Goal: Task Accomplishment & Management: Complete application form

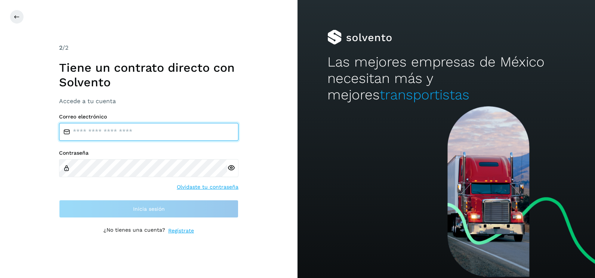
type input "**********"
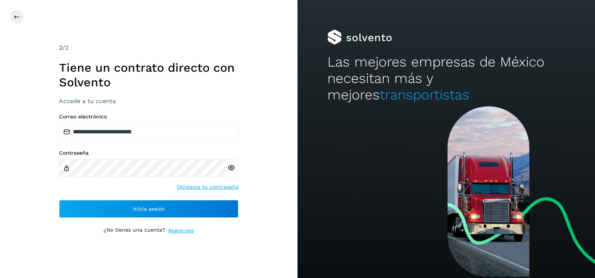
click at [267, 220] on div "**********" at bounding box center [148, 139] width 297 height 278
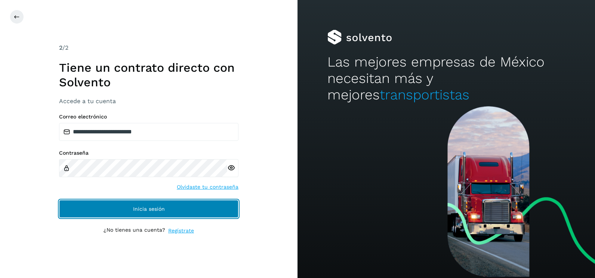
click at [207, 214] on button "Inicia sesión" at bounding box center [148, 209] width 179 height 18
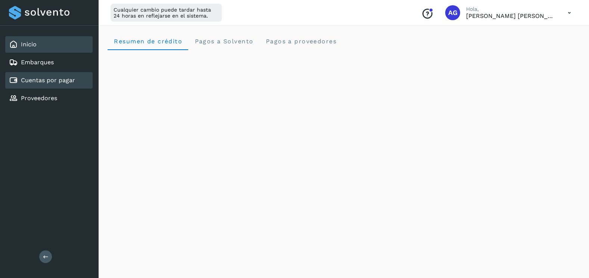
click at [67, 73] on div "Cuentas por pagar" at bounding box center [48, 80] width 87 height 16
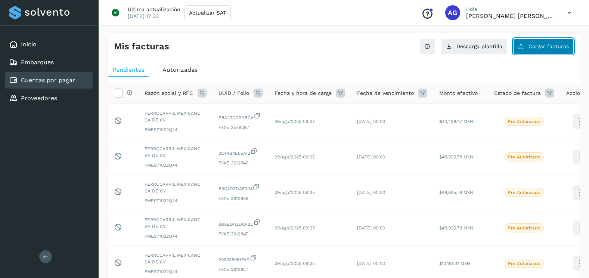
click at [547, 50] on button "Cargar facturas" at bounding box center [543, 46] width 61 height 16
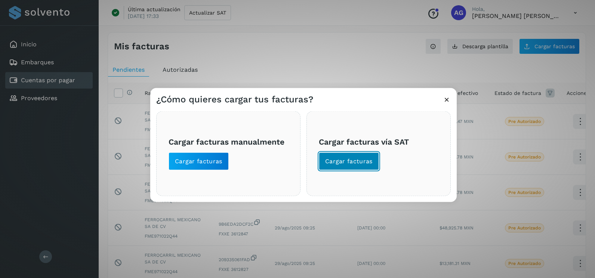
click at [363, 165] on span "Cargar facturas" at bounding box center [348, 161] width 47 height 8
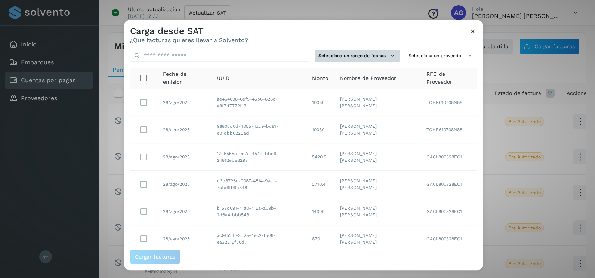
click at [389, 59] on icon at bounding box center [393, 56] width 8 height 8
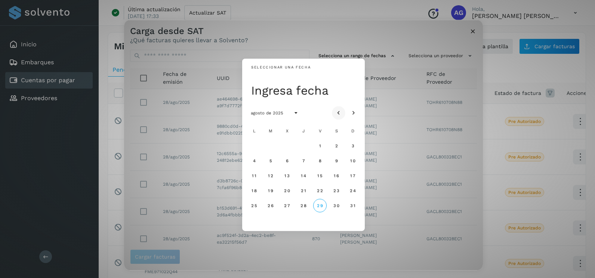
click at [334, 115] on button "Mes anterior" at bounding box center [338, 112] width 13 height 13
click at [334, 114] on button "Mes anterior" at bounding box center [338, 112] width 13 height 13
drag, startPoint x: 319, startPoint y: 191, endPoint x: 343, endPoint y: 188, distance: 24.0
click at [321, 191] on span "20" at bounding box center [319, 190] width 6 height 5
click at [340, 191] on button "21" at bounding box center [336, 190] width 13 height 13
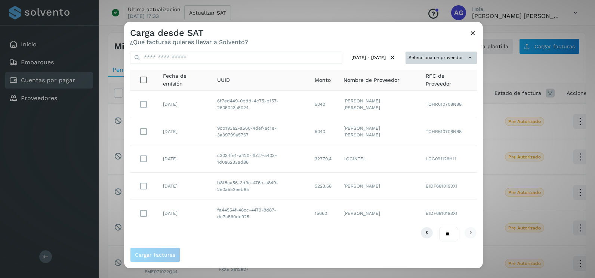
click at [460, 61] on button "Selecciona un proveedor" at bounding box center [440, 58] width 71 height 12
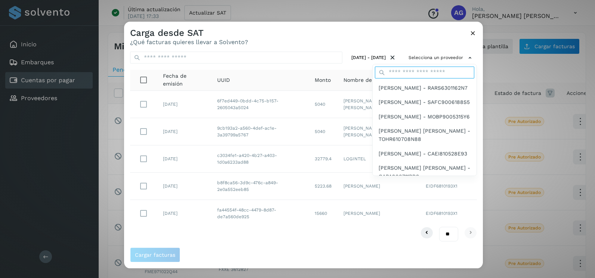
click at [420, 73] on input "text" at bounding box center [424, 73] width 99 height 12
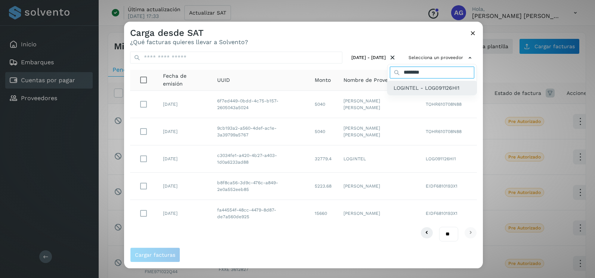
type input "********"
click at [421, 93] on div "LOGINTEL - LOG091126HI1" at bounding box center [431, 88] width 89 height 14
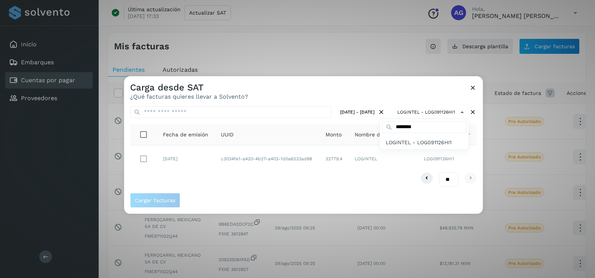
click at [238, 163] on div at bounding box center [421, 215] width 595 height 278
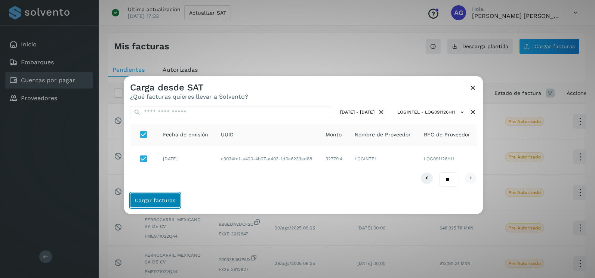
click at [169, 202] on span "Cargar facturas" at bounding box center [155, 200] width 40 height 5
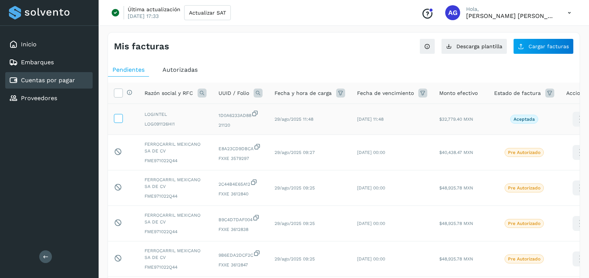
click at [121, 117] on icon at bounding box center [118, 118] width 8 height 8
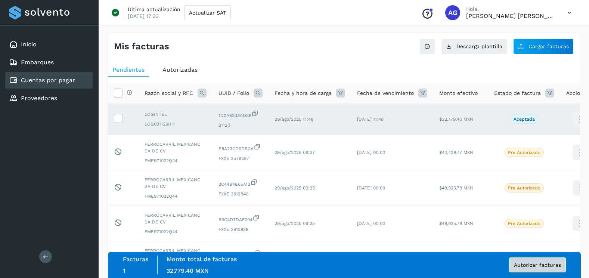
click at [531, 268] on span "Autorizar facturas" at bounding box center [537, 264] width 47 height 5
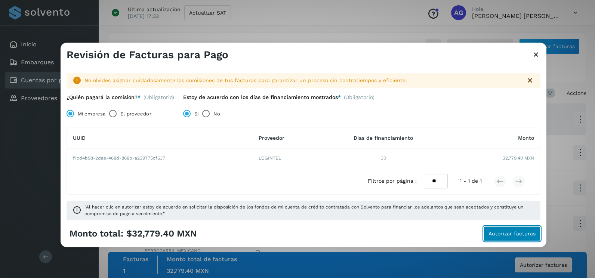
click at [525, 231] on span "Autorizar facturas" at bounding box center [511, 233] width 47 height 5
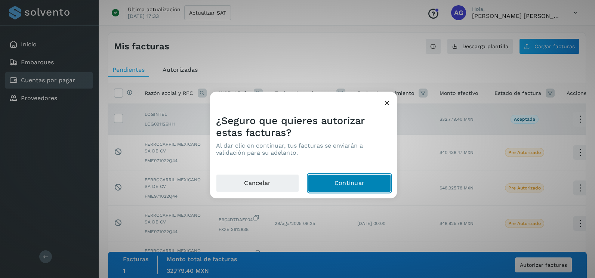
click at [373, 178] on button "Continuar" at bounding box center [349, 183] width 83 height 18
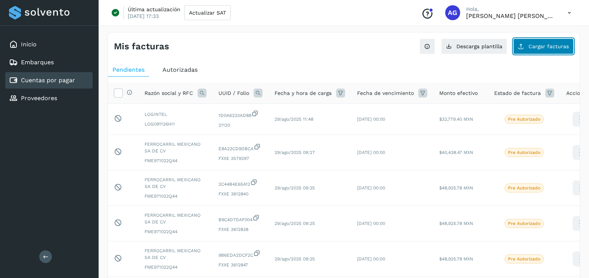
click at [552, 47] on span "Cargar facturas" at bounding box center [549, 46] width 40 height 5
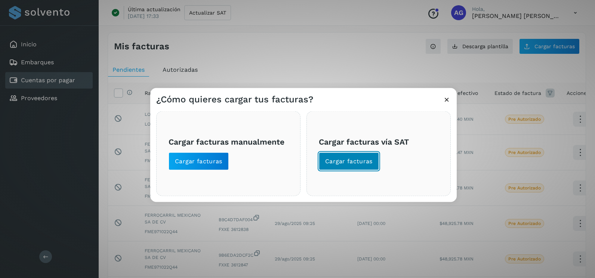
click at [361, 164] on span "Cargar facturas" at bounding box center [348, 161] width 47 height 8
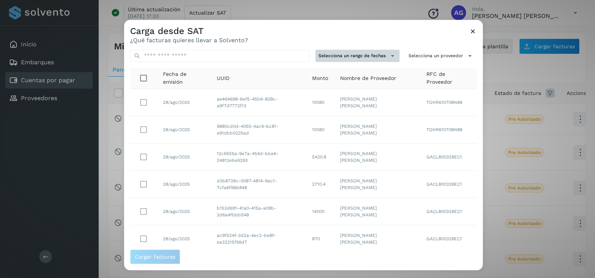
click at [369, 56] on button "Selecciona un rango de fechas" at bounding box center [357, 56] width 84 height 12
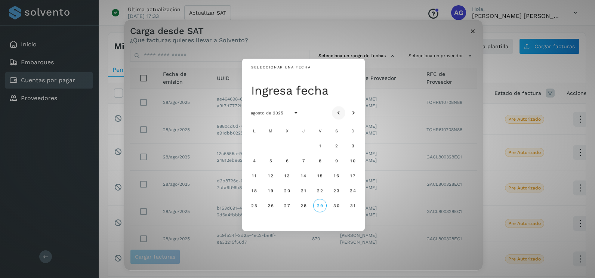
click at [337, 115] on icon "Mes anterior" at bounding box center [338, 112] width 7 height 7
click at [285, 160] on span "9" at bounding box center [286, 160] width 3 height 5
click at [309, 161] on button "10" at bounding box center [303, 160] width 13 height 13
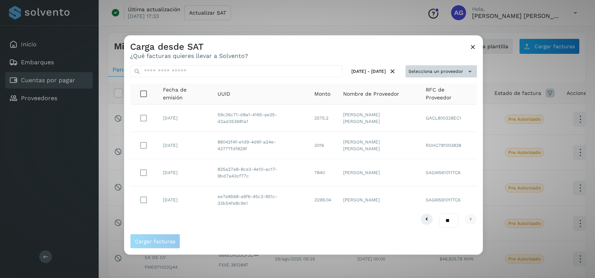
click at [461, 72] on button "Selecciona un proveedor" at bounding box center [440, 71] width 71 height 12
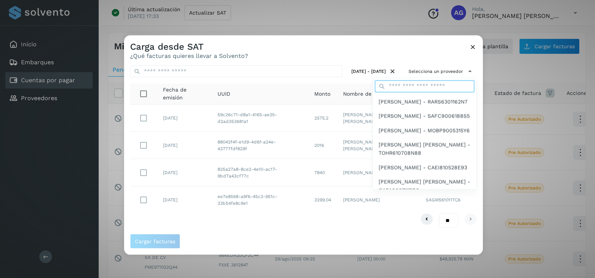
click at [433, 86] on input "text" at bounding box center [424, 86] width 99 height 12
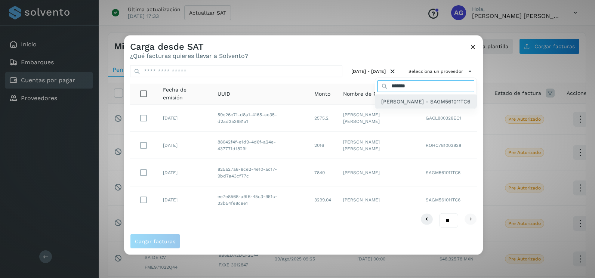
type input "*******"
click at [430, 96] on div "[PERSON_NAME] - SAGM561011TC6" at bounding box center [425, 101] width 101 height 14
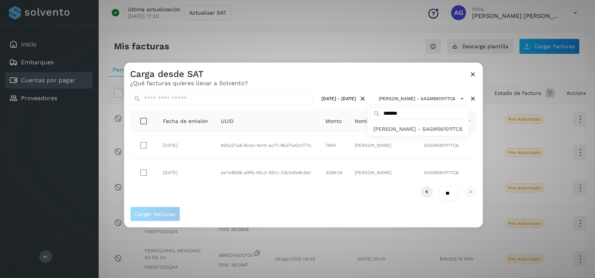
click at [144, 142] on div at bounding box center [421, 202] width 595 height 278
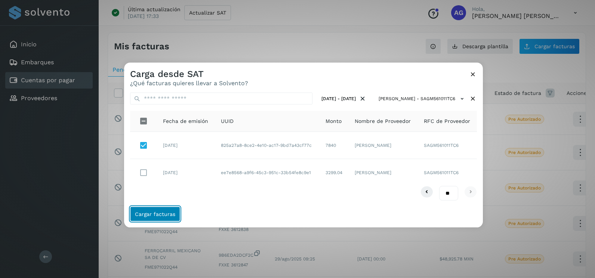
click at [171, 216] on span "Cargar facturas" at bounding box center [155, 213] width 40 height 5
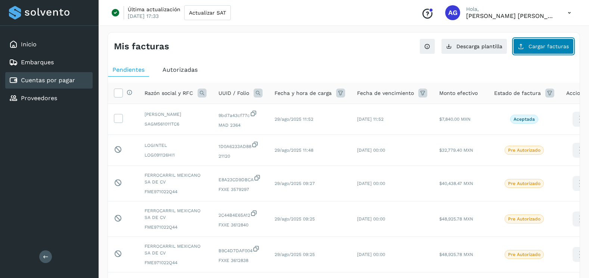
click at [541, 48] on span "Cargar facturas" at bounding box center [549, 46] width 40 height 5
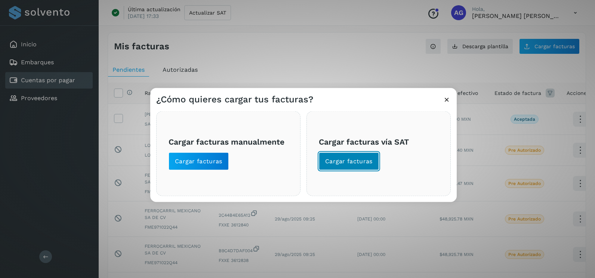
click at [349, 166] on button "Cargar facturas" at bounding box center [349, 161] width 60 height 18
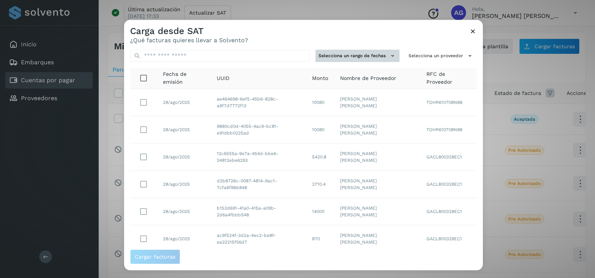
click at [376, 53] on button "Selecciona un rango de fechas" at bounding box center [357, 56] width 84 height 12
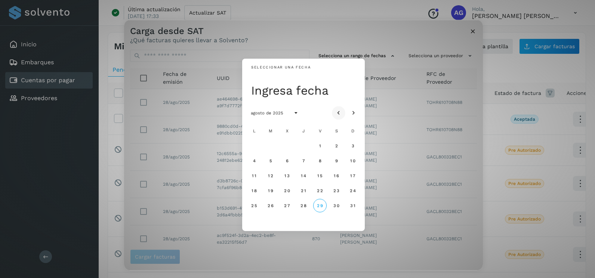
click at [340, 110] on icon "Mes anterior" at bounding box center [338, 112] width 7 height 7
click at [304, 190] on span "24" at bounding box center [303, 190] width 6 height 5
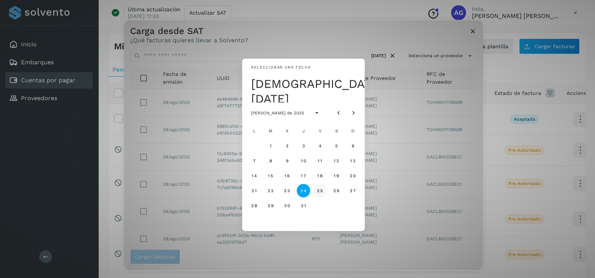
click at [319, 189] on span "25" at bounding box center [319, 190] width 6 height 5
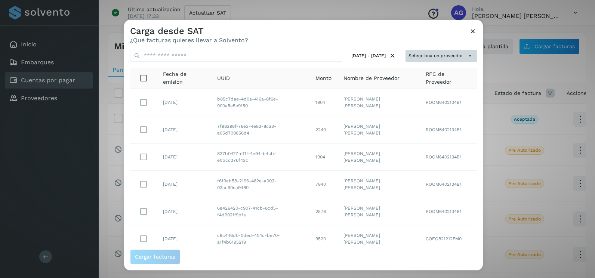
click at [465, 51] on button "Selecciona un proveedor" at bounding box center [440, 56] width 71 height 12
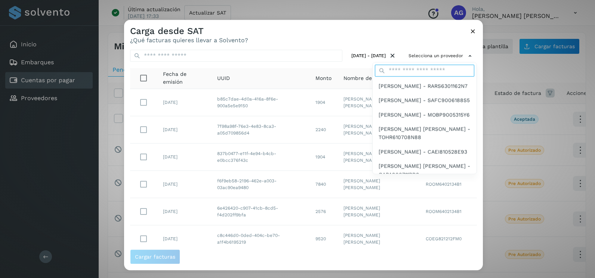
click at [402, 69] on input "text" at bounding box center [424, 71] width 99 height 12
type input "*******"
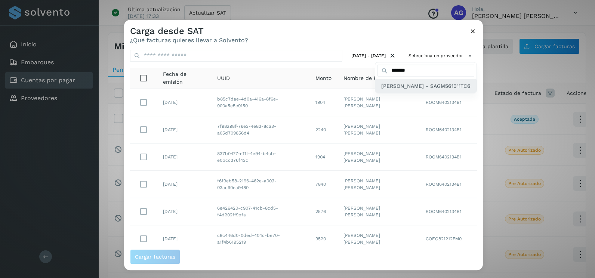
click at [397, 87] on span "[PERSON_NAME] - SAGM561011TC6" at bounding box center [425, 86] width 89 height 8
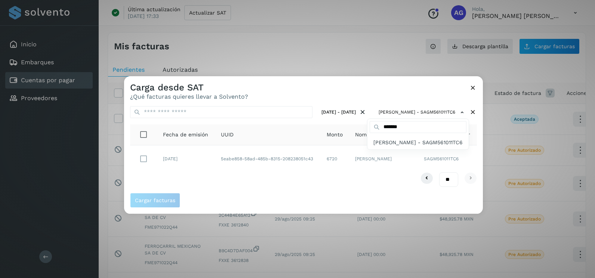
click at [267, 183] on div at bounding box center [421, 215] width 595 height 278
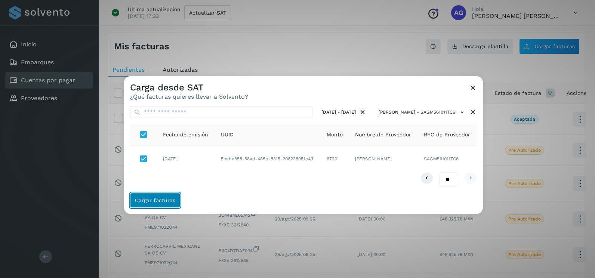
click at [161, 206] on button "Cargar facturas" at bounding box center [155, 200] width 50 height 15
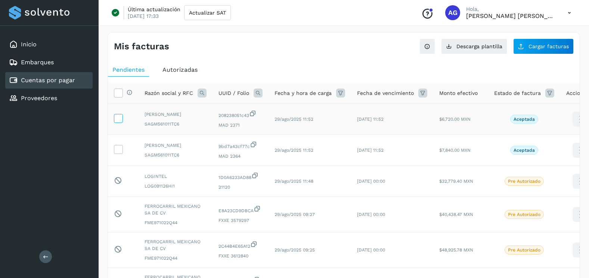
click at [120, 120] on icon at bounding box center [118, 118] width 8 height 8
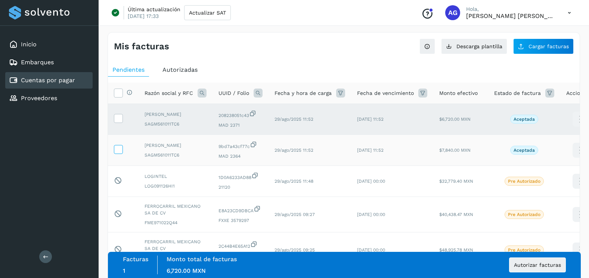
click at [119, 152] on icon at bounding box center [118, 149] width 8 height 8
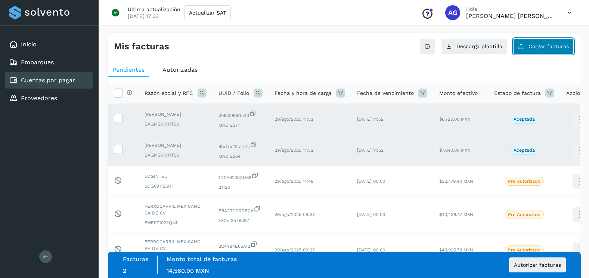
click at [556, 40] on button "Cargar facturas" at bounding box center [543, 46] width 61 height 16
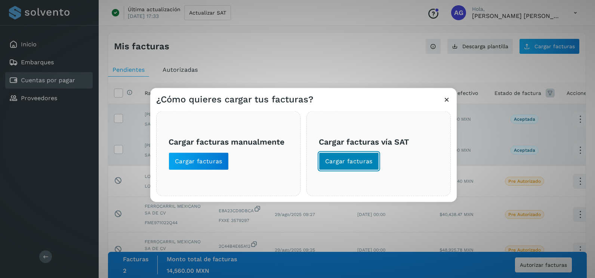
click at [335, 161] on span "Cargar facturas" at bounding box center [348, 161] width 47 height 8
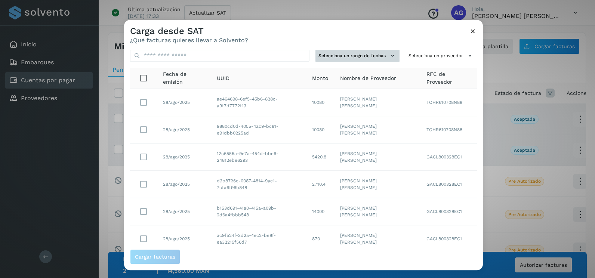
click at [380, 59] on button "Selecciona un rango de fechas" at bounding box center [357, 56] width 84 height 12
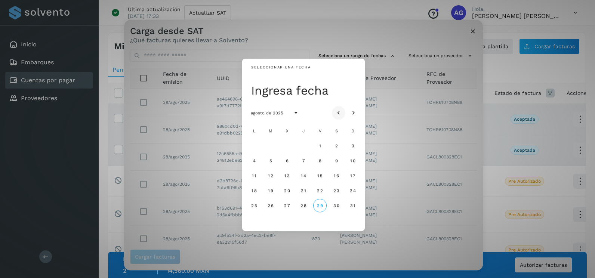
click at [344, 111] on button "Mes anterior" at bounding box center [338, 112] width 13 height 13
click at [287, 159] on span "9" at bounding box center [286, 160] width 3 height 5
click at [300, 159] on span "10" at bounding box center [303, 160] width 6 height 5
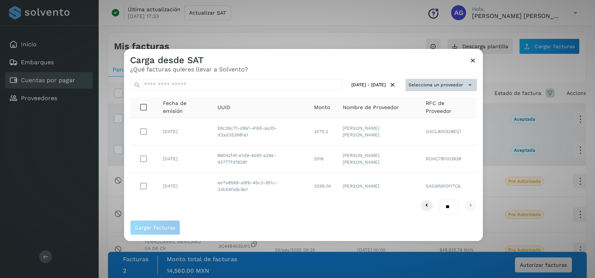
click at [458, 84] on button "Selecciona un proveedor" at bounding box center [440, 85] width 71 height 12
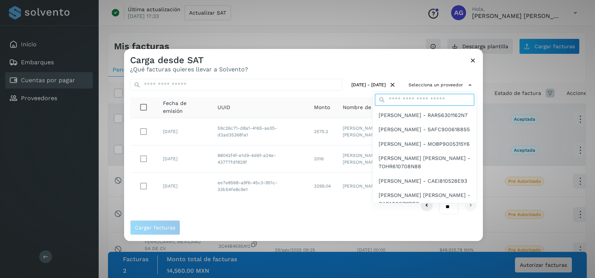
click at [402, 99] on input "text" at bounding box center [424, 100] width 99 height 12
type input "*******"
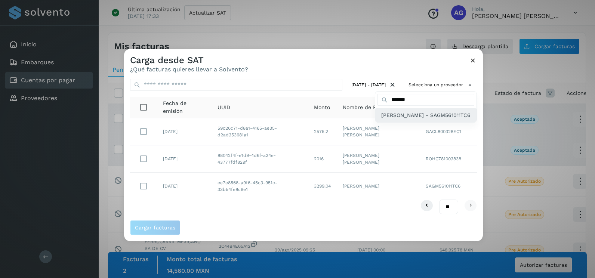
click at [402, 119] on span "[PERSON_NAME] - SAGM561011TC6" at bounding box center [425, 115] width 89 height 8
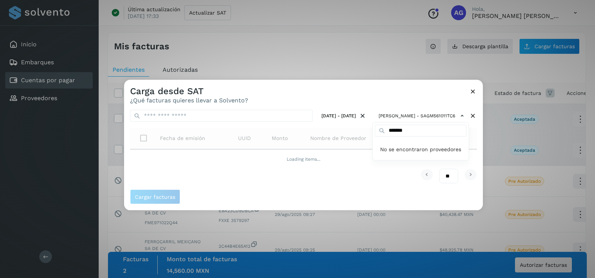
click at [333, 94] on div at bounding box center [421, 219] width 595 height 278
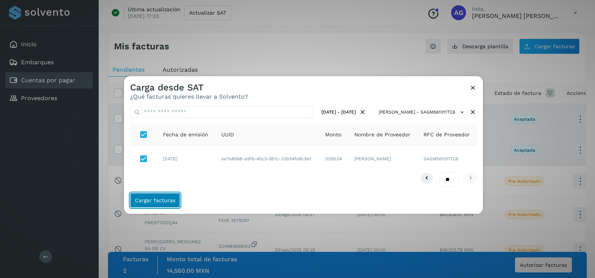
click at [170, 201] on span "Cargar facturas" at bounding box center [155, 200] width 40 height 5
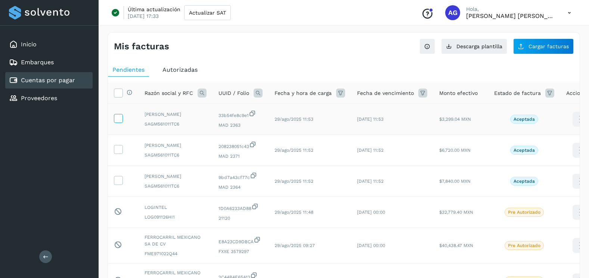
click at [121, 119] on icon at bounding box center [118, 118] width 8 height 8
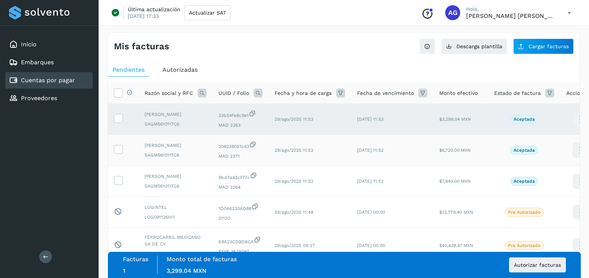
click at [122, 154] on td at bounding box center [123, 150] width 31 height 31
click at [120, 150] on icon at bounding box center [118, 149] width 8 height 8
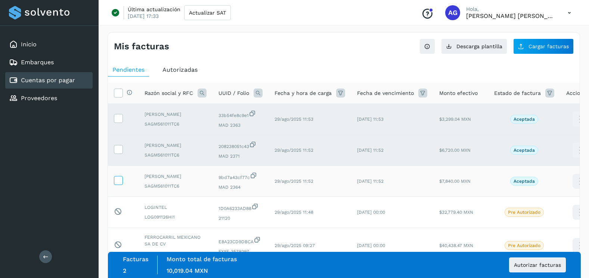
click at [118, 179] on icon at bounding box center [118, 180] width 8 height 8
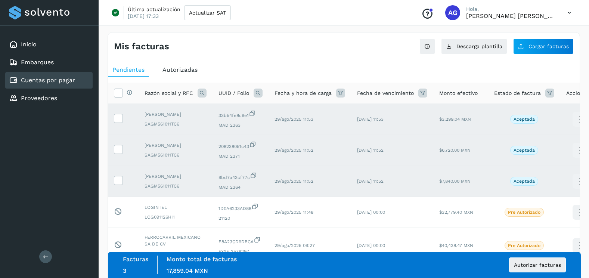
drag, startPoint x: 351, startPoint y: 16, endPoint x: 314, endPoint y: 39, distance: 43.1
click at [351, 16] on div "Última actualización [DATE] 17:33 Actualizar SAT Conoce nuestros beneficios AG …" at bounding box center [344, 13] width 491 height 26
click at [117, 94] on icon at bounding box center [118, 93] width 8 height 8
